Goal: Task Accomplishment & Management: Manage account settings

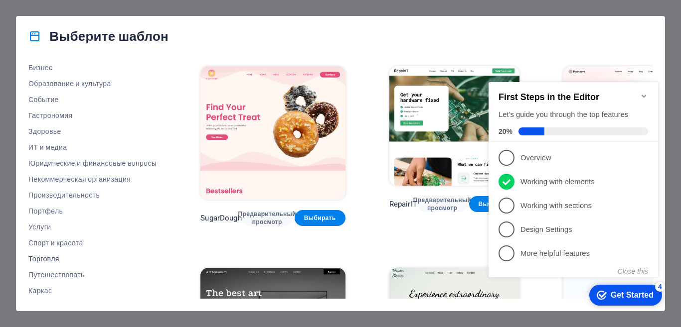
drag, startPoint x: 44, startPoint y: 260, endPoint x: 127, endPoint y: 258, distance: 82.8
click at [44, 260] on font "Торговля" at bounding box center [43, 259] width 31 height 8
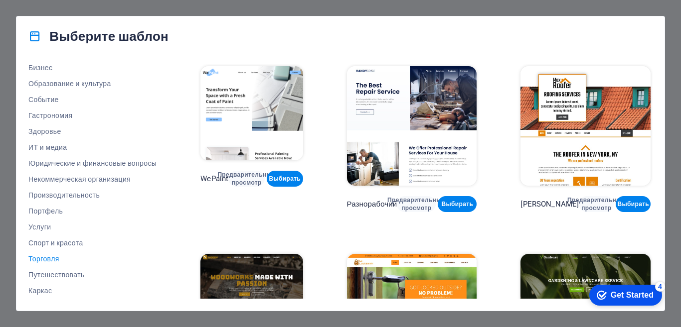
click at [612, 289] on div "checkmark Get Started 4" at bounding box center [625, 295] width 73 height 21
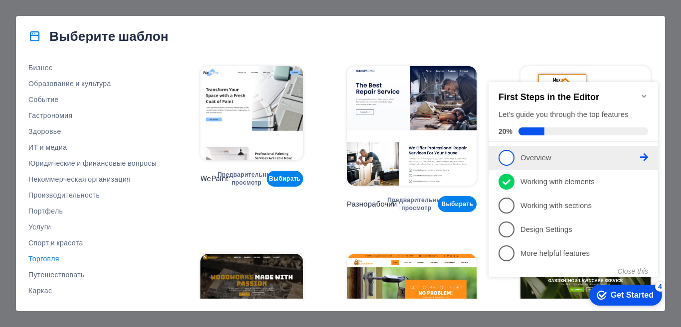
click at [644, 156] on icon at bounding box center [644, 158] width 8 height 8
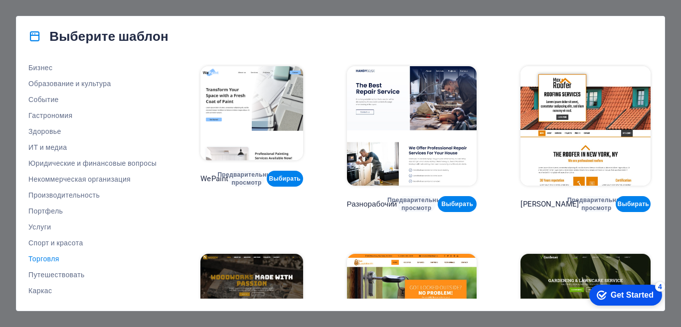
click at [621, 299] on div "Get Started" at bounding box center [632, 295] width 43 height 9
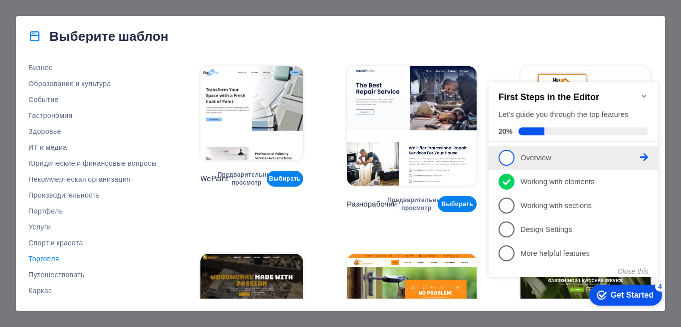
click at [643, 154] on icon at bounding box center [644, 158] width 8 height 8
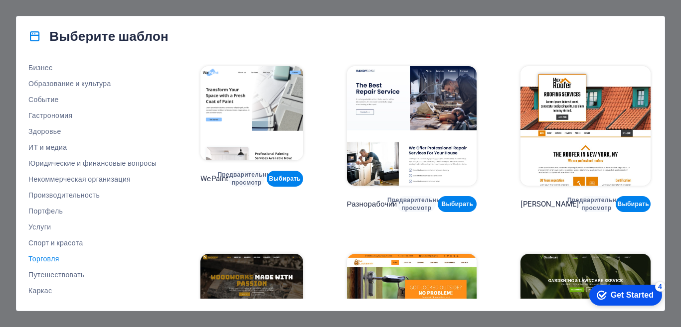
click at [624, 298] on div "Get Started" at bounding box center [632, 295] width 43 height 9
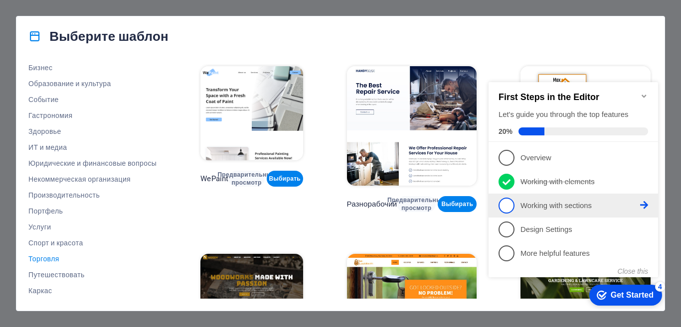
click at [520, 205] on link "3 Working with sections - incomplete" at bounding box center [573, 206] width 150 height 16
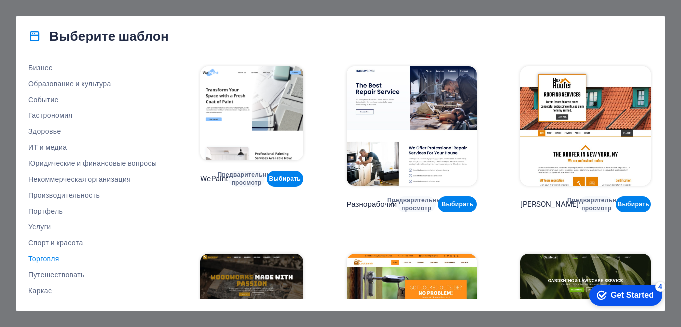
click at [625, 295] on div "Get Started" at bounding box center [632, 295] width 43 height 9
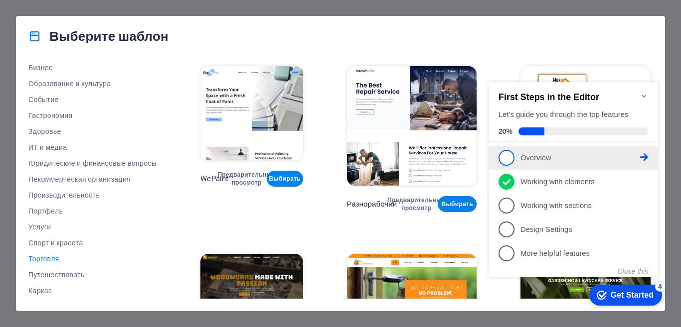
click at [548, 157] on p "Overview - incomplete" at bounding box center [580, 158] width 120 height 10
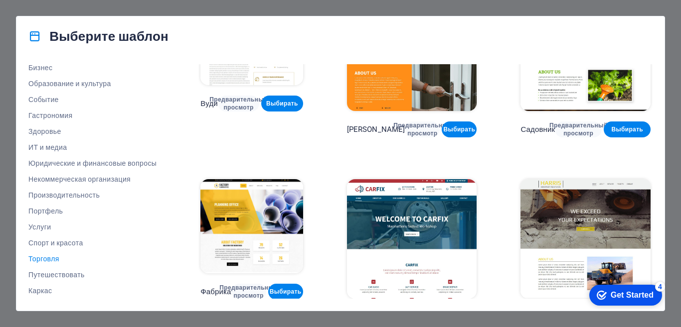
scroll to position [275, 0]
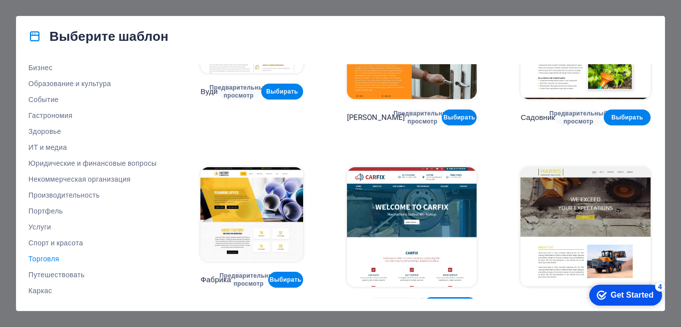
click at [269, 223] on img at bounding box center [251, 214] width 102 height 94
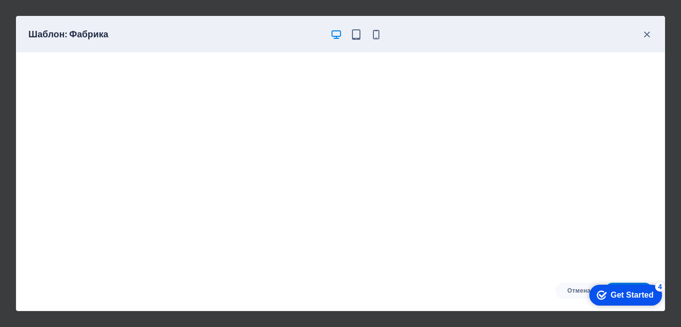
click at [626, 293] on div "Get Started" at bounding box center [632, 295] width 43 height 9
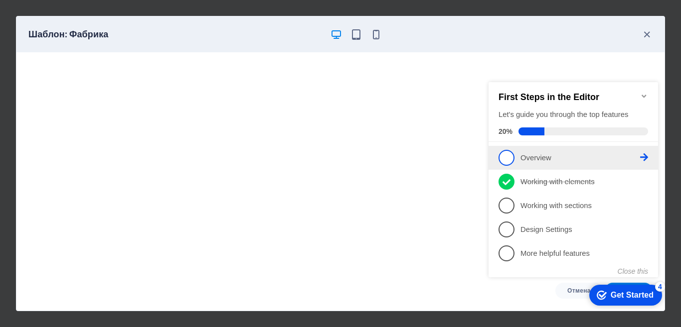
click at [518, 159] on link "1 Overview - incomplete" at bounding box center [573, 158] width 150 height 16
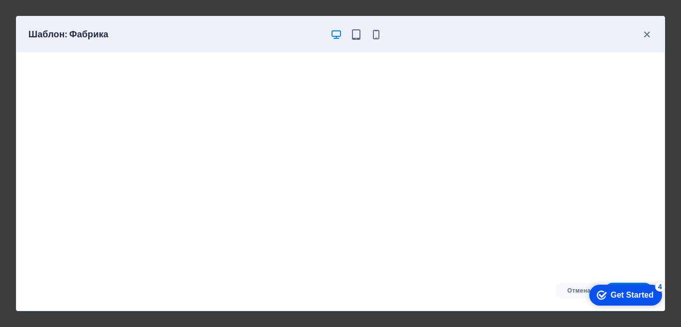
click html "checkmark Get Started 4 First Steps in the Editor Let's guide you through the t…"
click at [630, 295] on div "Get Started" at bounding box center [632, 295] width 43 height 9
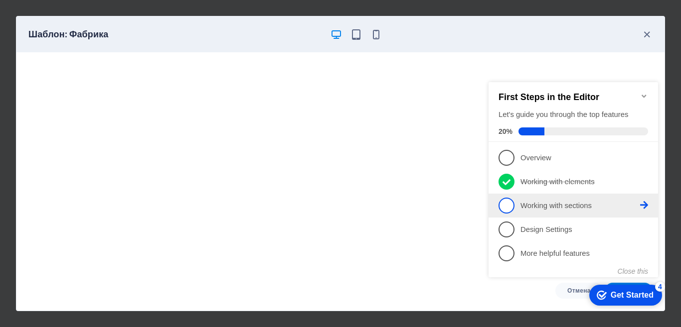
click at [547, 211] on link "3 Working with sections - incomplete" at bounding box center [573, 206] width 150 height 16
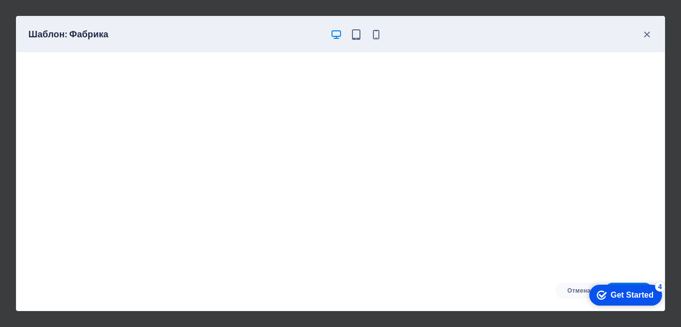
click at [358, 41] on div "Шаблон: Фабрика" at bounding box center [340, 34] width 648 height 36
drag, startPoint x: 358, startPoint y: 33, endPoint x: 364, endPoint y: 33, distance: 6.0
click at [359, 33] on icon "button" at bounding box center [355, 34] width 11 height 11
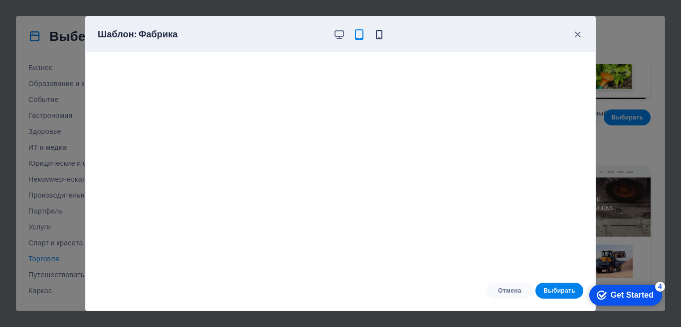
click at [373, 34] on icon "button" at bounding box center [378, 34] width 11 height 11
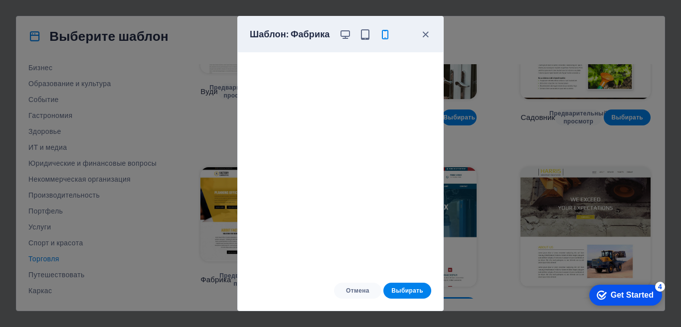
click at [627, 289] on div "checkmark Get Started 4" at bounding box center [625, 295] width 73 height 21
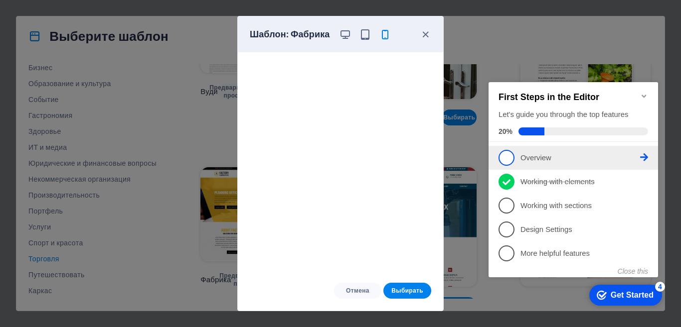
click at [546, 160] on p "Overview - incomplete" at bounding box center [580, 158] width 120 height 10
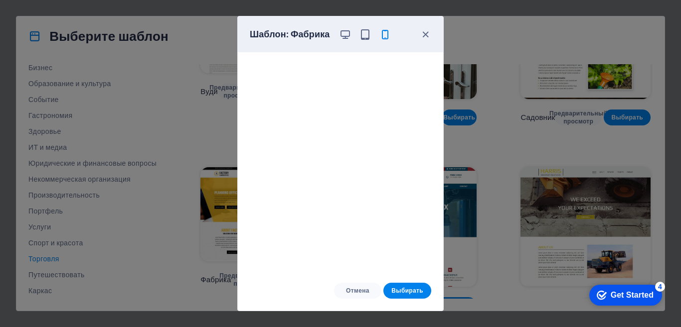
click at [645, 299] on div "Get Started" at bounding box center [632, 295] width 43 height 9
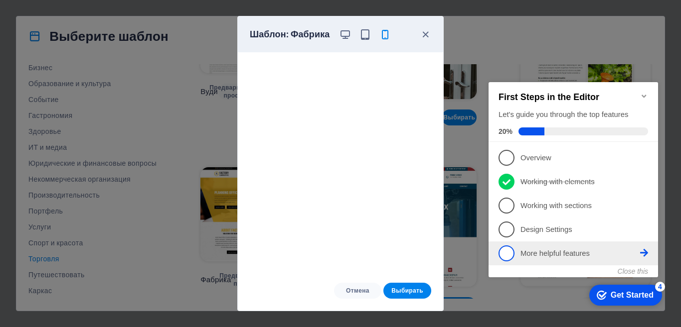
click at [580, 254] on p "More helpful features - incomplete" at bounding box center [580, 254] width 120 height 10
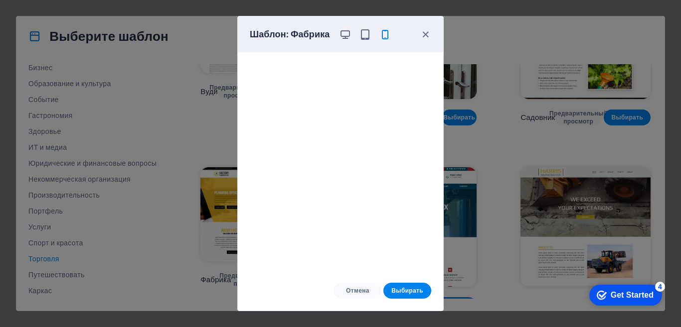
click at [634, 300] on div "Get Started" at bounding box center [632, 295] width 43 height 9
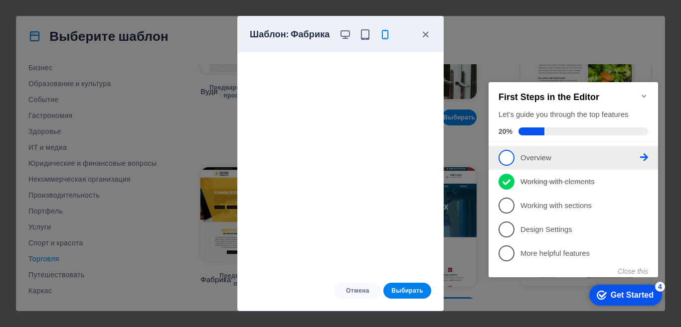
click at [509, 153] on span "1" at bounding box center [506, 158] width 16 height 16
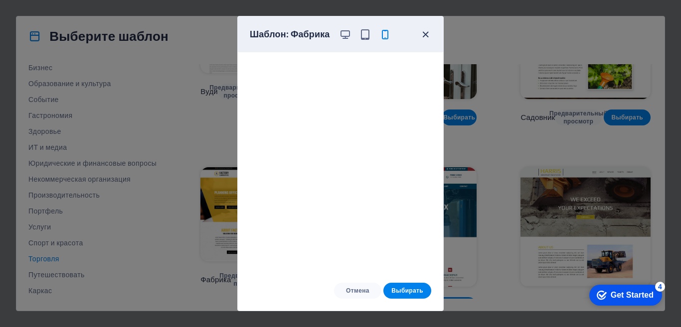
click at [424, 35] on icon "button" at bounding box center [425, 34] width 11 height 11
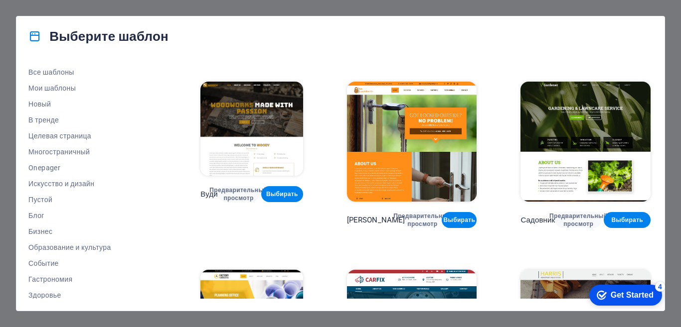
scroll to position [0, 0]
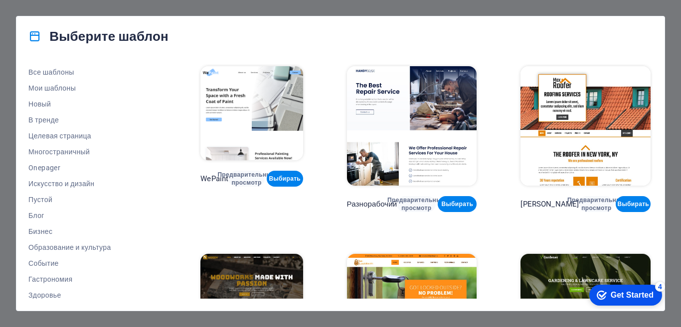
click at [603, 293] on icon "Get Started 4 items remaining, 20% complete" at bounding box center [602, 295] width 10 height 9
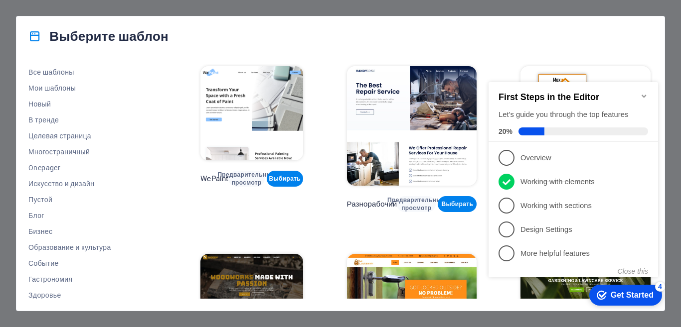
click at [644, 92] on icon "Minimize checklist" at bounding box center [644, 96] width 8 height 8
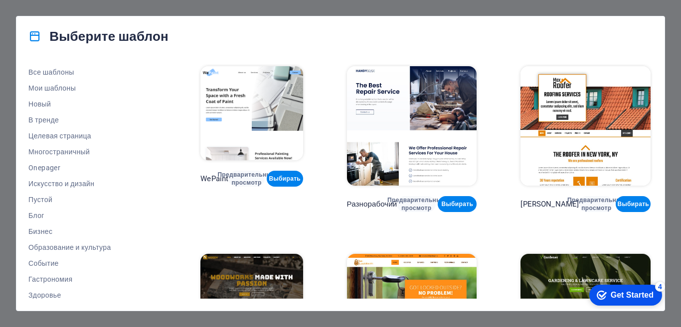
click at [648, 291] on div "Get Started" at bounding box center [632, 295] width 43 height 9
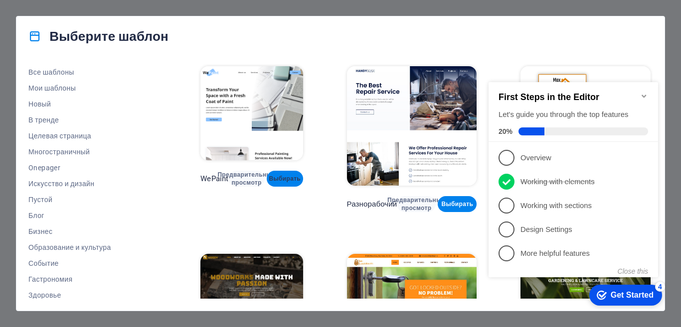
click at [295, 185] on button "Выбирать" at bounding box center [285, 179] width 36 height 16
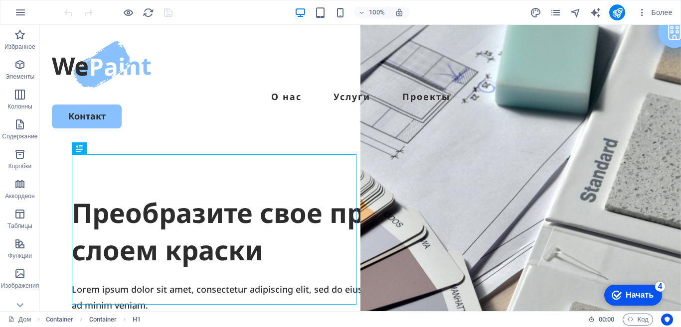
click at [644, 295] on font "Начать" at bounding box center [640, 295] width 28 height 8
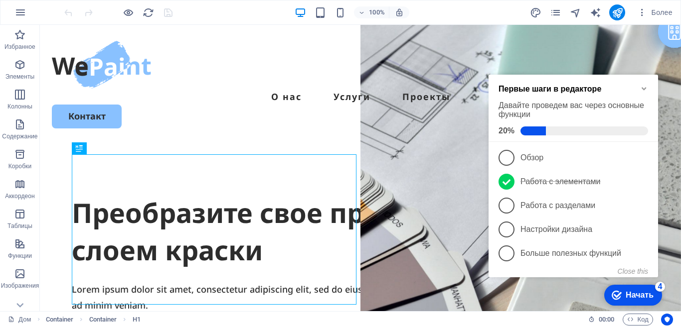
click at [644, 295] on font "Начать" at bounding box center [640, 295] width 28 height 8
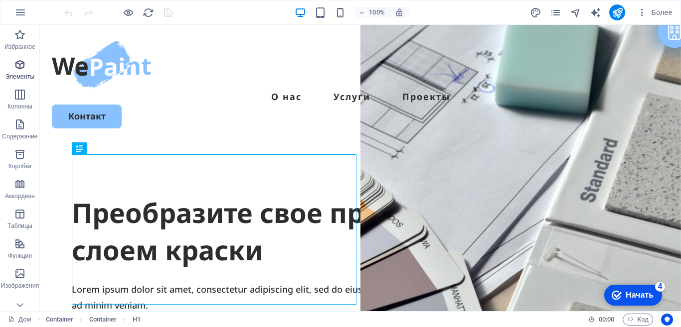
click at [11, 71] on span "Элементы" at bounding box center [20, 71] width 40 height 24
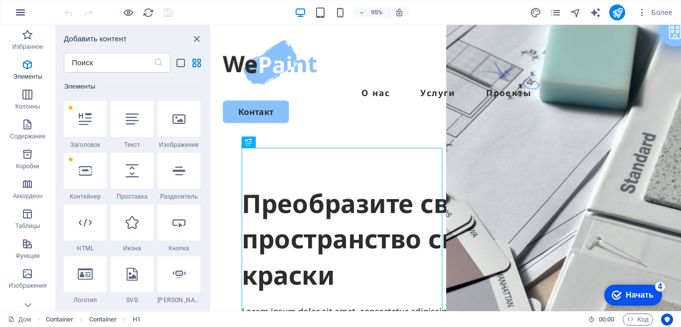
click at [14, 16] on icon "button" at bounding box center [20, 12] width 12 height 12
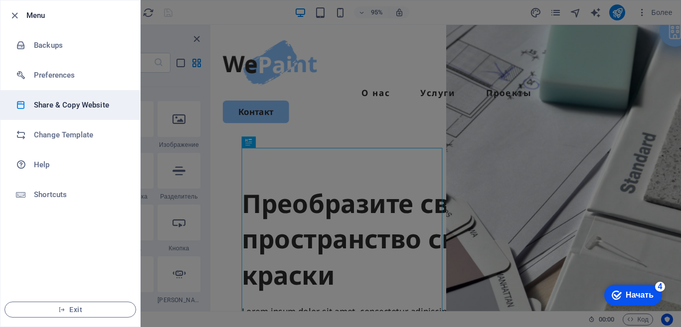
click at [75, 111] on li "Share & Copy Website" at bounding box center [70, 105] width 140 height 30
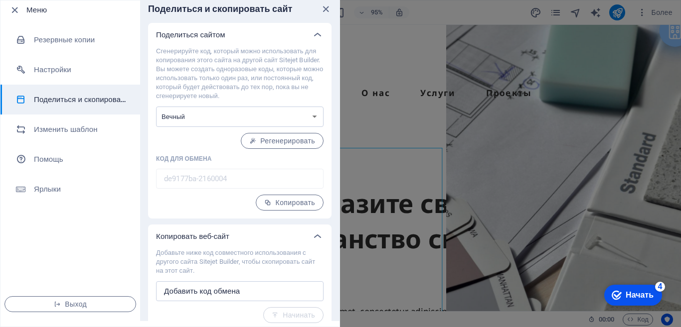
scroll to position [10, 0]
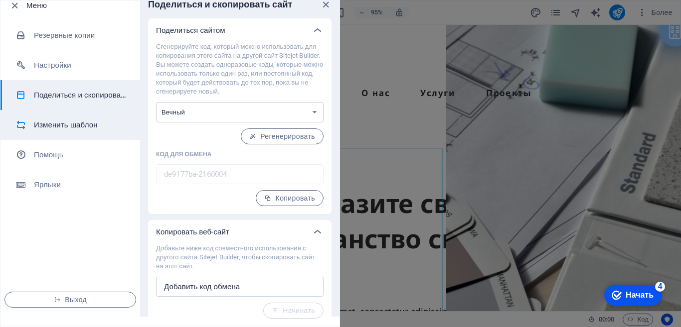
click at [71, 129] on font "Изменить шаблон" at bounding box center [66, 125] width 64 height 9
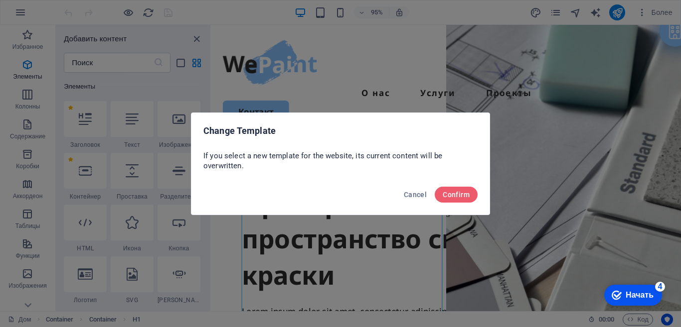
scroll to position [0, 0]
click at [421, 196] on font "Подтверждать" at bounding box center [445, 195] width 49 height 8
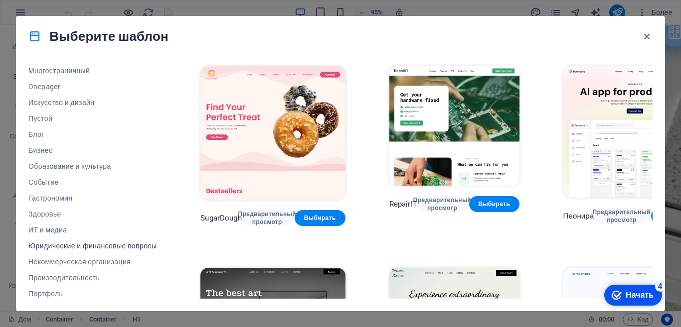
scroll to position [164, 0]
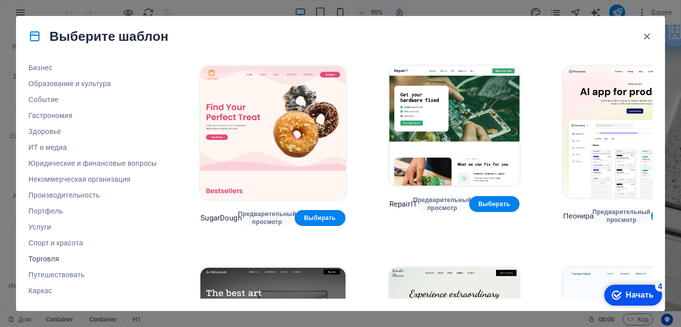
click at [42, 255] on font "Торговля" at bounding box center [43, 259] width 31 height 8
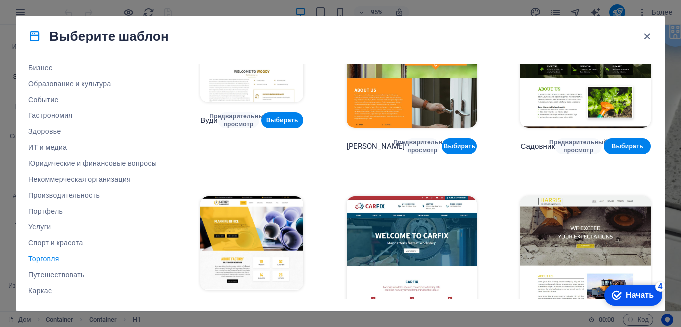
scroll to position [249, 0]
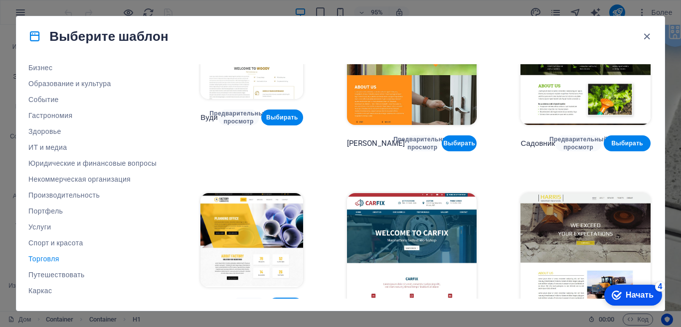
click at [247, 217] on img at bounding box center [251, 240] width 102 height 94
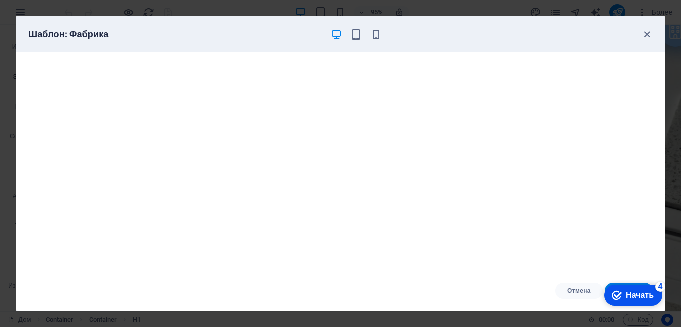
click at [628, 298] on font "Начать" at bounding box center [640, 295] width 28 height 8
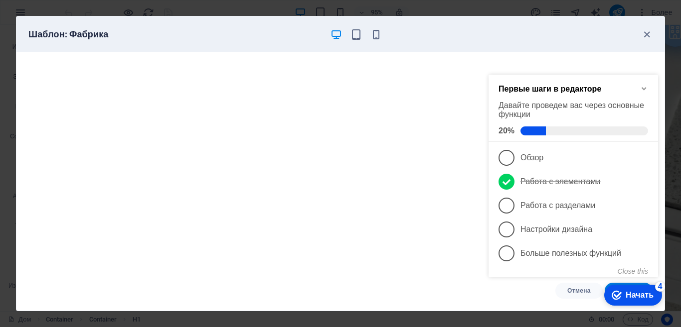
click at [641, 88] on icon "Minimize checklist" at bounding box center [644, 89] width 8 height 8
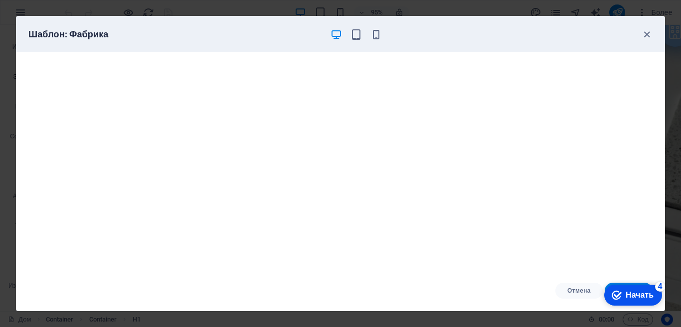
click div "checkmark Начать 4 Первые шаги в редакторе Давайте проведем вас через основные …"
drag, startPoint x: 625, startPoint y: 294, endPoint x: 527, endPoint y: 294, distance: 97.7
click html "checkmark Начать 4 Первые шаги в редакторе Давайте проведем вас через основные …"
click at [541, 34] on div "Шаблон: Фабрика" at bounding box center [334, 34] width 612 height 12
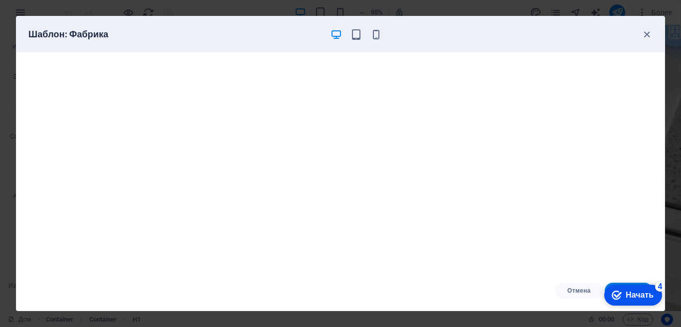
click at [541, 34] on div "Шаблон: Фабрика" at bounding box center [334, 34] width 612 height 12
drag, startPoint x: 632, startPoint y: 297, endPoint x: 744, endPoint y: 511, distance: 242.1
click at [631, 297] on font "Начать" at bounding box center [640, 295] width 28 height 8
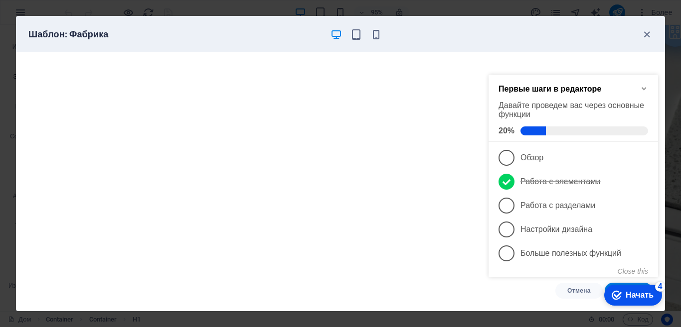
click at [630, 295] on font "Начать" at bounding box center [640, 295] width 28 height 8
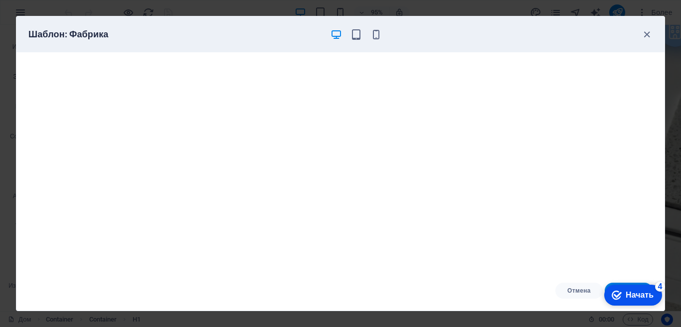
click at [653, 300] on font "Начать" at bounding box center [640, 295] width 28 height 8
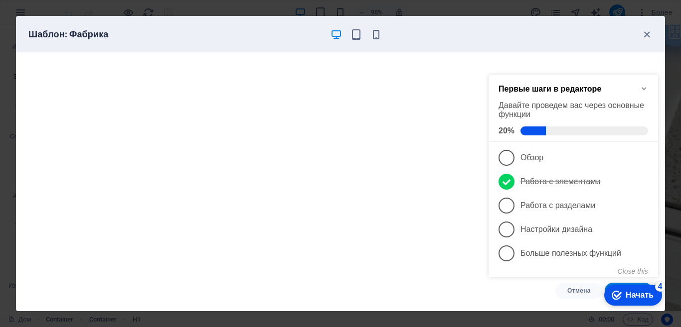
click at [629, 290] on div "checkmark Начать 4" at bounding box center [633, 295] width 58 height 21
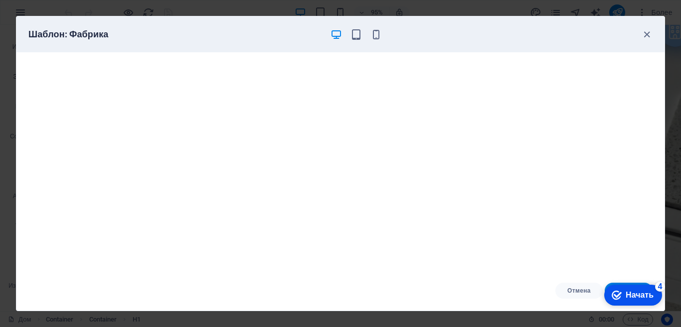
click at [662, 306] on div "checkmark Начать 4" at bounding box center [633, 295] width 58 height 21
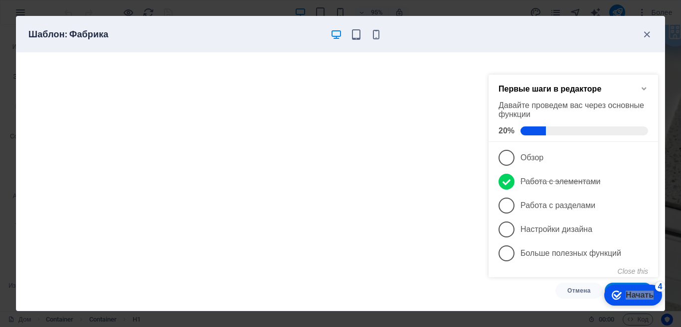
click at [629, 290] on div "checkmark Начать 4" at bounding box center [633, 295] width 58 height 21
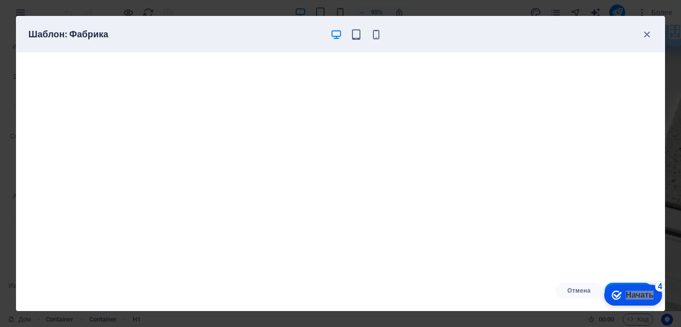
click at [662, 306] on div "checkmark Начать 4" at bounding box center [633, 295] width 58 height 21
drag, startPoint x: 750, startPoint y: 519, endPoint x: 758, endPoint y: 517, distance: 8.2
click at [662, 306] on div "checkmark Начать 4" at bounding box center [633, 295] width 58 height 21
drag, startPoint x: 758, startPoint y: 517, endPoint x: 759, endPoint y: 448, distance: 69.8
click at [662, 306] on div "checkmark Начать 4" at bounding box center [633, 295] width 58 height 21
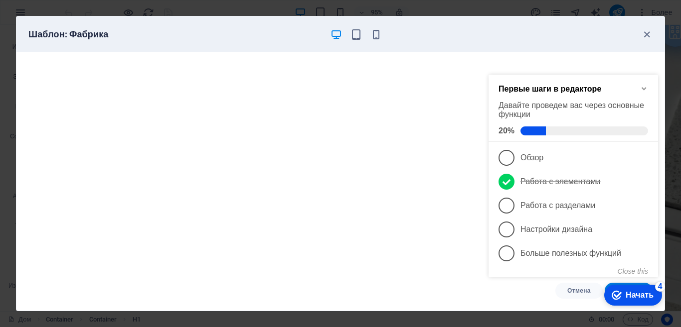
drag, startPoint x: 644, startPoint y: 231, endPoint x: 635, endPoint y: 120, distance: 112.0
click at [647, 292] on font "Начать" at bounding box center [640, 295] width 28 height 8
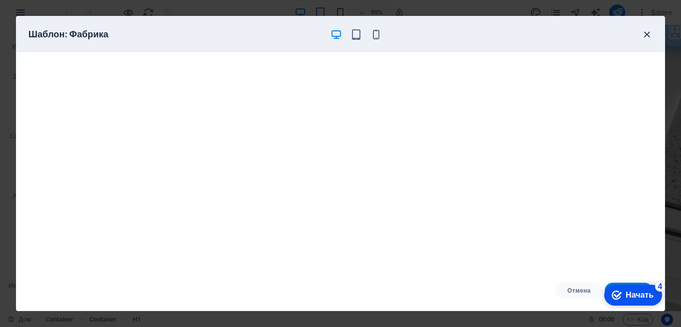
click at [647, 37] on icon "button" at bounding box center [646, 34] width 11 height 11
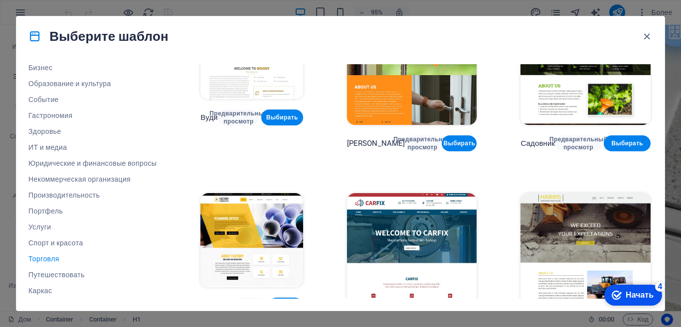
scroll to position [275, 0]
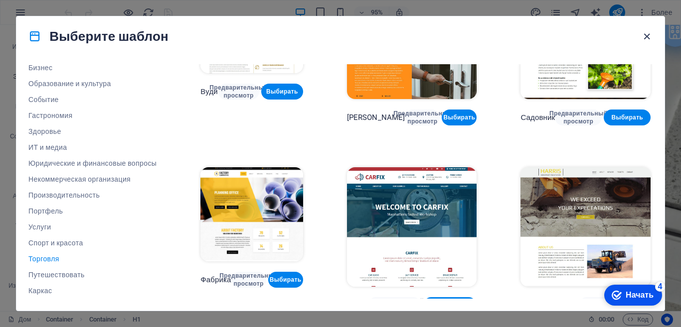
click at [648, 34] on icon "button" at bounding box center [646, 36] width 11 height 11
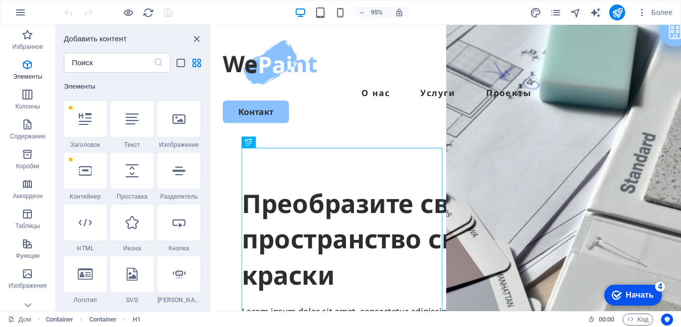
scroll to position [162, 0]
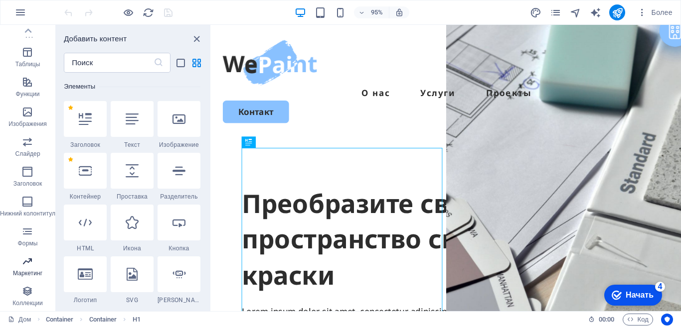
click at [29, 267] on icon "button" at bounding box center [27, 262] width 12 height 12
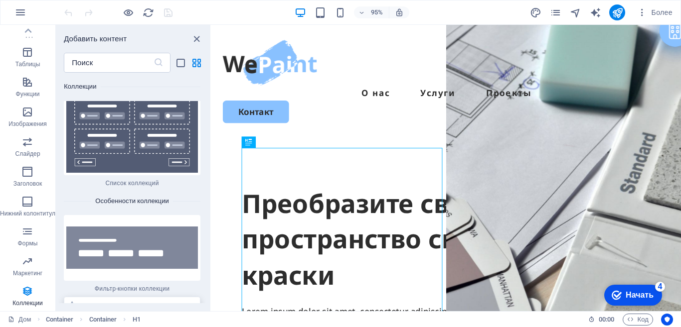
scroll to position [19125, 0]
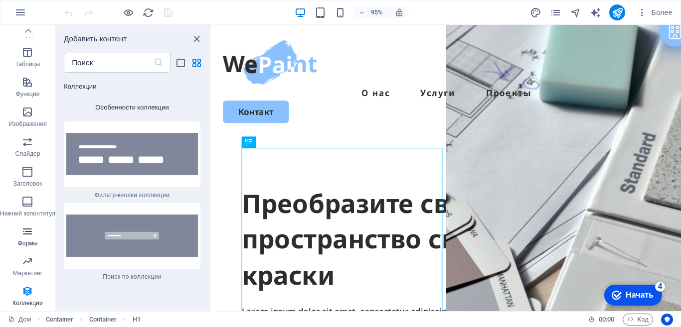
click at [24, 235] on icon "button" at bounding box center [27, 232] width 12 height 12
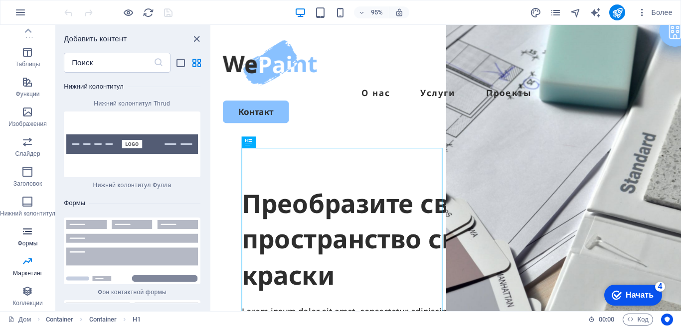
scroll to position [14439, 0]
click at [644, 12] on icon "button" at bounding box center [642, 12] width 10 height 10
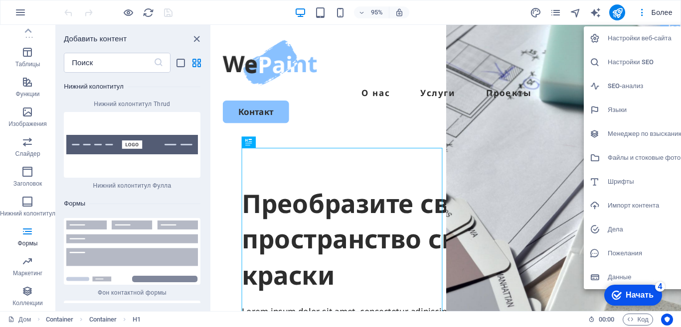
click at [613, 110] on font "Языки" at bounding box center [617, 109] width 19 height 7
select select "41"
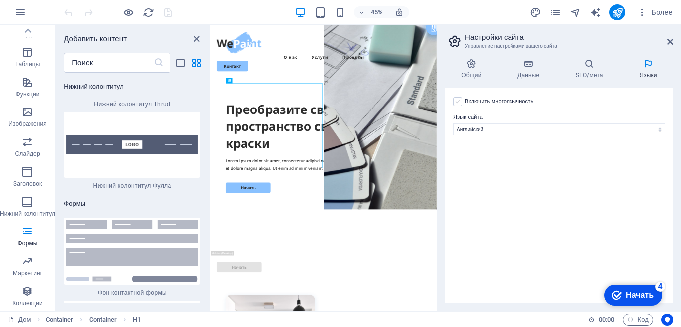
click at [456, 104] on label at bounding box center [457, 101] width 9 height 9
click at [0, 0] on input "Включить многоязычность To disable multilanguage delete all languages until onl…" at bounding box center [0, 0] width 0 height 0
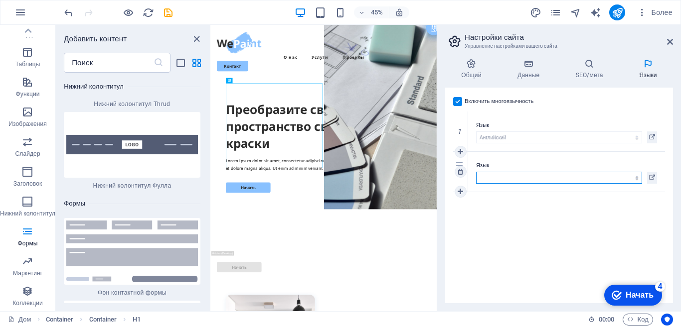
click at [498, 179] on select "абхазский Афар африкаанс Акан албанский амхарский арабский Арагонский армянский…" at bounding box center [559, 178] width 166 height 12
select select "82"
click at [476, 172] on select "абхазский Афар африкаанс Акан албанский амхарский арабский Арагонский армянский…" at bounding box center [559, 178] width 166 height 12
click at [459, 152] on icon at bounding box center [460, 151] width 5 height 7
select select
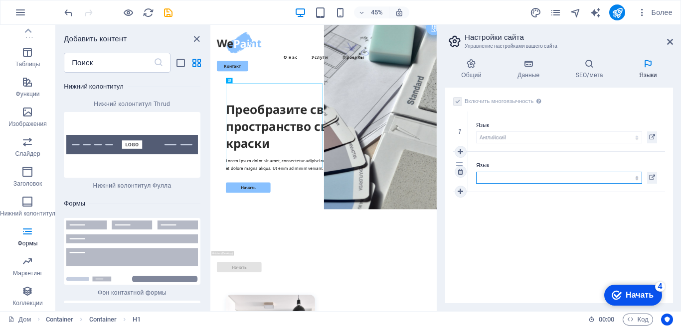
select select "82"
click at [495, 173] on select "абхазский Афар африкаанс Акан албанский амхарский арабский Арагонский армянский…" at bounding box center [559, 178] width 166 height 12
select select "134"
click at [476, 172] on select "абхазский Афар африкаанс Акан албанский амхарский арабский Арагонский армянский…" at bounding box center [559, 178] width 166 height 12
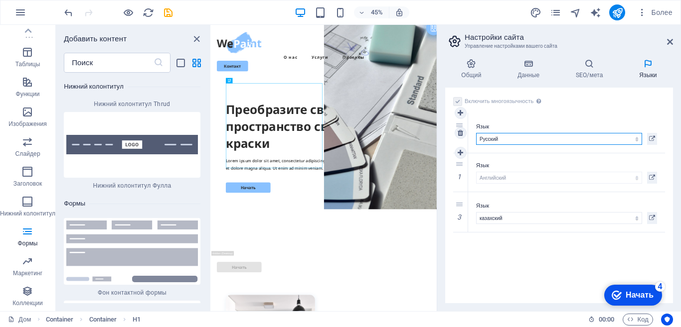
drag, startPoint x: 458, startPoint y: 163, endPoint x: 454, endPoint y: 124, distance: 39.1
select select "134"
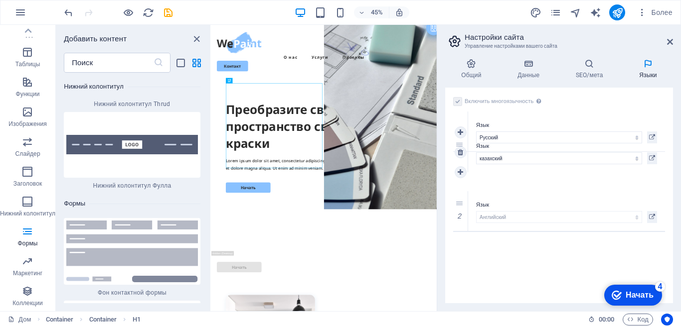
drag, startPoint x: 459, startPoint y: 221, endPoint x: 454, endPoint y: 162, distance: 60.0
select select "82"
click at [620, 294] on icon "Начать Осталось 4 элемента, выполнено 20%" at bounding box center [617, 295] width 10 height 9
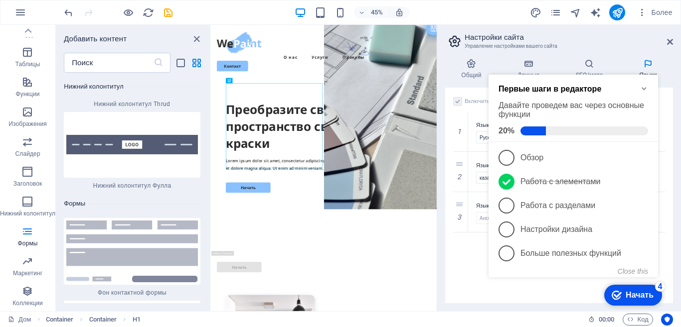
click div "checkmark Начать 4 Первые шаги в редакторе Давайте проведем вас через основные …"
click at [638, 85] on h2 "Первые шаги в редакторе" at bounding box center [573, 89] width 150 height 9
click at [642, 87] on icon "Minimize checklist" at bounding box center [644, 89] width 8 height 8
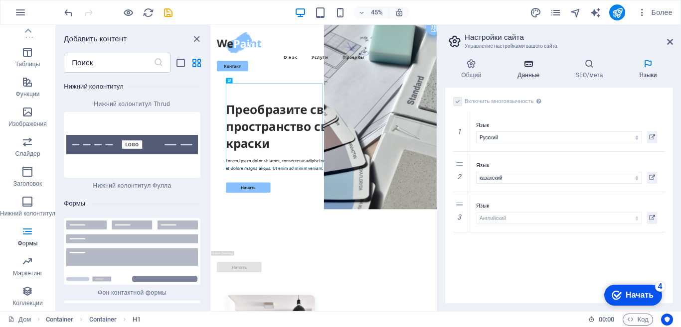
click at [523, 65] on icon at bounding box center [528, 64] width 54 height 10
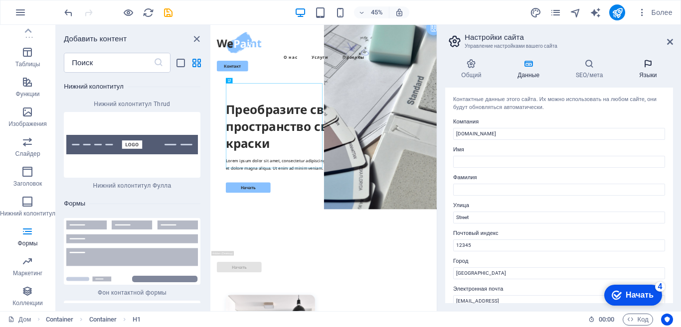
click at [640, 64] on icon at bounding box center [648, 64] width 50 height 10
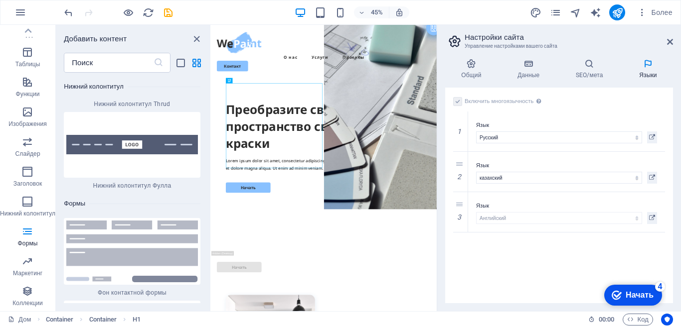
click at [453, 42] on icon at bounding box center [454, 41] width 15 height 14
click at [549, 12] on span "страницы" at bounding box center [555, 12] width 12 height 11
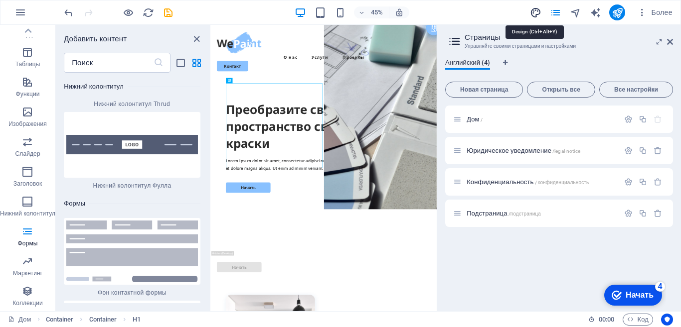
click at [532, 12] on icon "дизайн" at bounding box center [535, 12] width 11 height 11
select select "px"
select select "500"
select select "px"
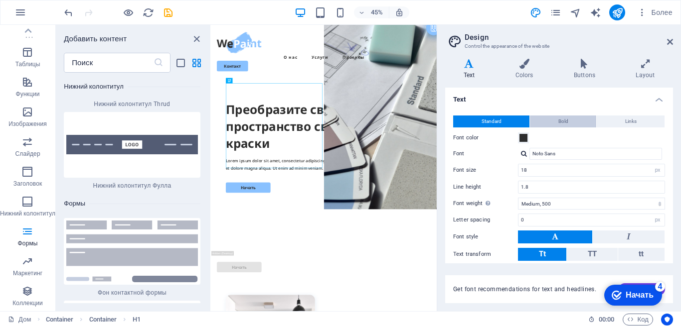
click at [564, 119] on span "Bold" at bounding box center [563, 122] width 10 height 12
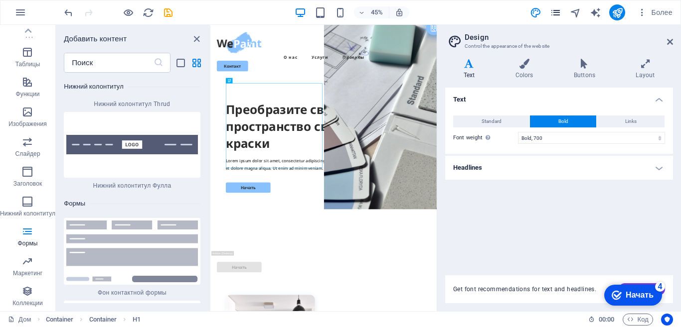
click at [556, 15] on icon "страницы" at bounding box center [555, 12] width 11 height 11
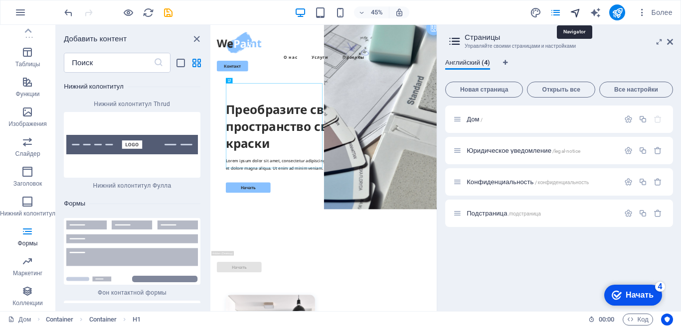
click at [576, 7] on icon "навигатор" at bounding box center [575, 12] width 11 height 11
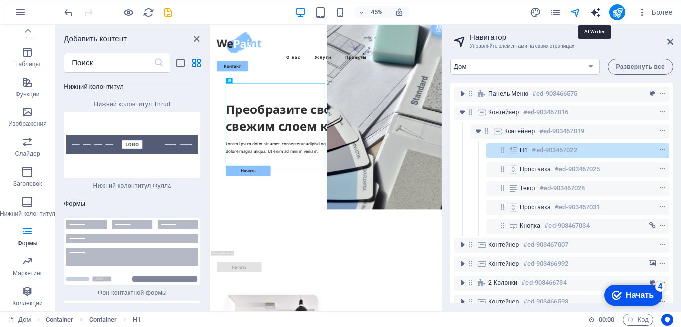
click at [595, 9] on icon "текстовый_генератор" at bounding box center [595, 12] width 11 height 11
select select "English"
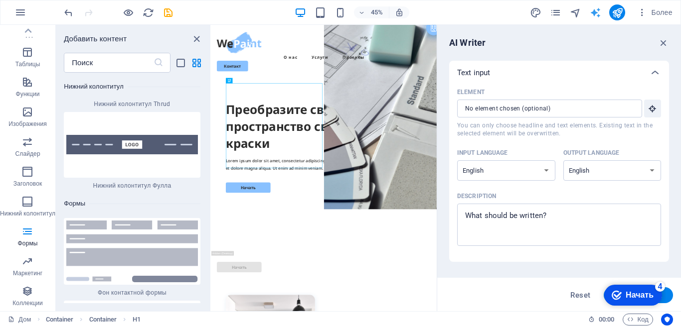
scroll to position [0, 0]
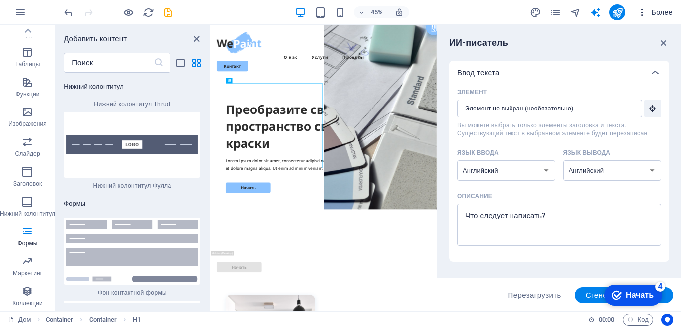
click at [642, 11] on icon "button" at bounding box center [642, 12] width 10 height 10
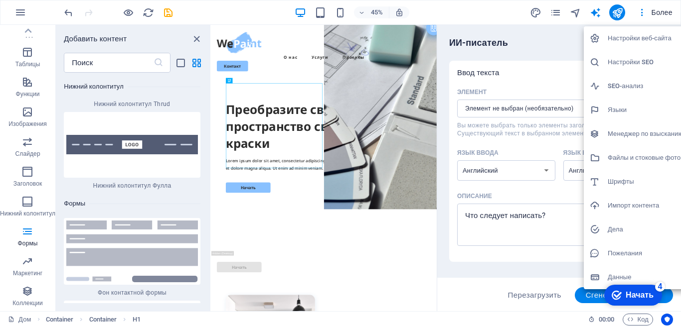
click at [619, 109] on font "Языки" at bounding box center [617, 109] width 19 height 7
select select "134"
select select "82"
select select "41"
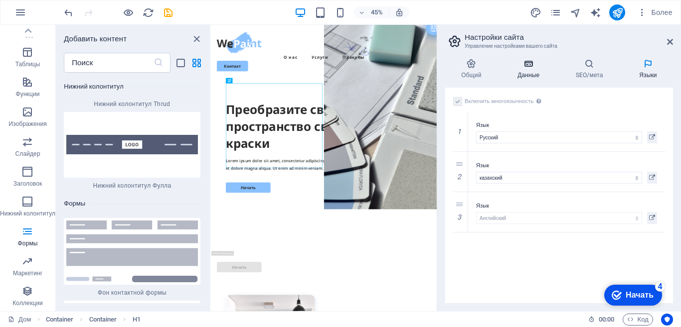
click at [518, 63] on icon at bounding box center [528, 64] width 54 height 10
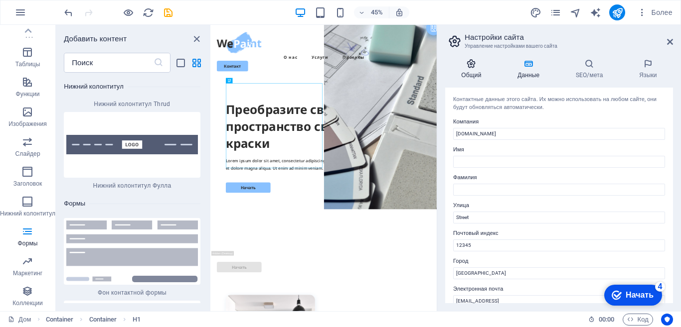
click at [468, 69] on h4 "Общий" at bounding box center [473, 69] width 56 height 21
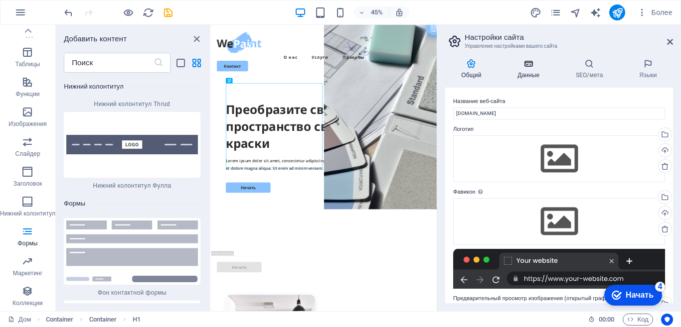
click at [537, 69] on h4 "Данные" at bounding box center [530, 69] width 58 height 21
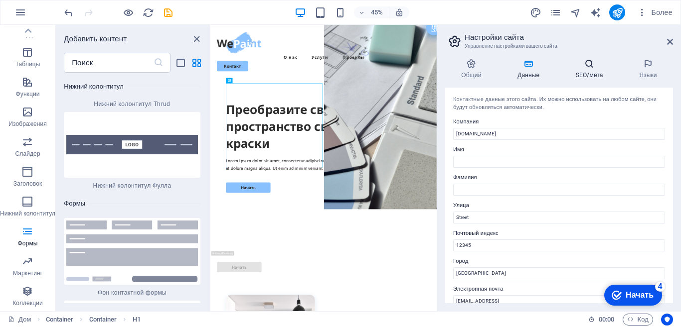
click at [571, 74] on h4 "SEO/мета" at bounding box center [591, 69] width 63 height 21
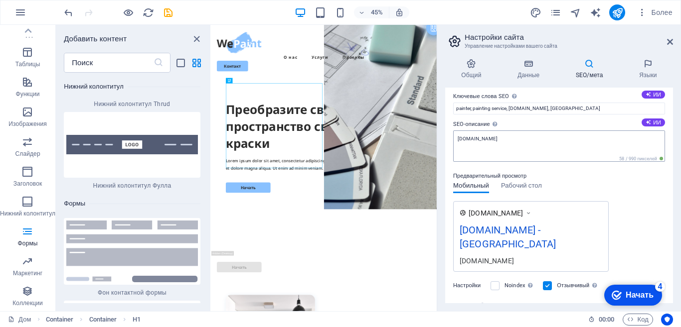
scroll to position [151, 0]
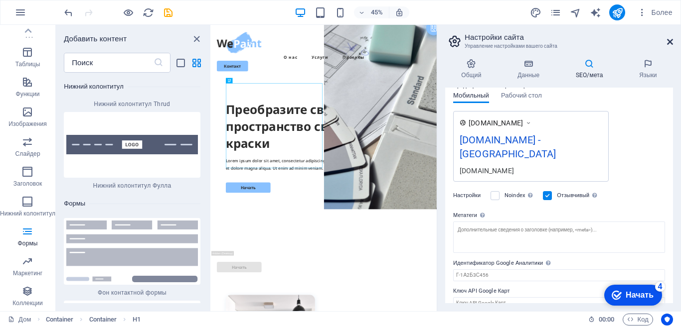
click at [667, 45] on icon at bounding box center [670, 42] width 6 height 8
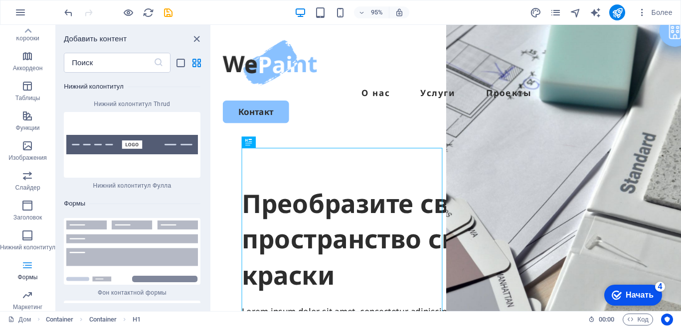
scroll to position [162, 0]
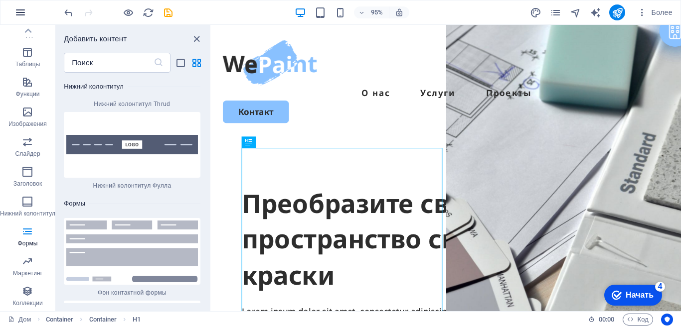
click at [17, 14] on icon "button" at bounding box center [20, 12] width 12 height 12
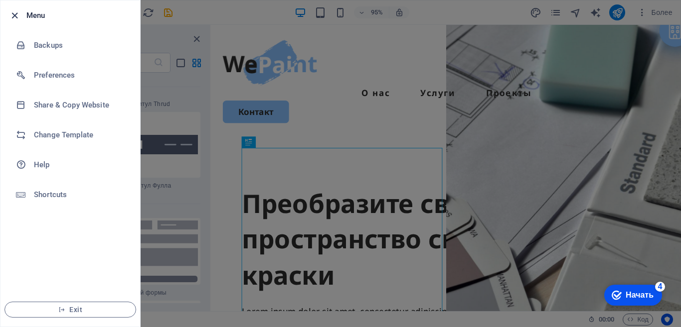
click at [12, 18] on icon "button" at bounding box center [14, 15] width 11 height 11
